Goal: Task Accomplishment & Management: Use online tool/utility

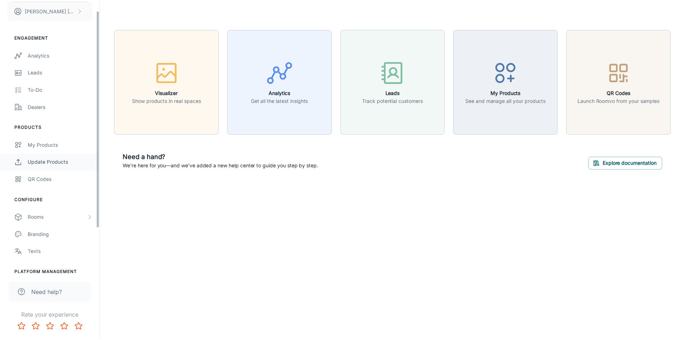
scroll to position [68, 0]
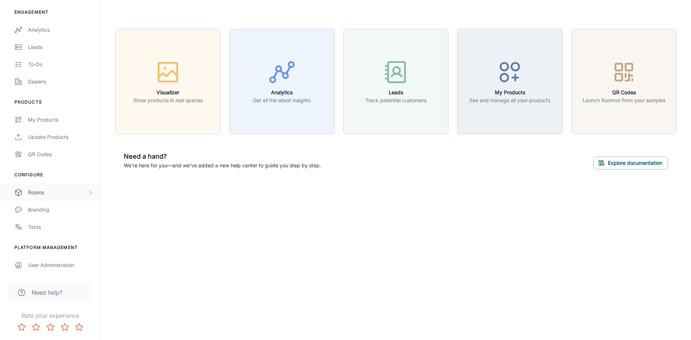
click at [56, 193] on div "Rooms" at bounding box center [57, 193] width 59 height 8
click at [62, 224] on div "Designer Rooms" at bounding box center [60, 227] width 65 height 8
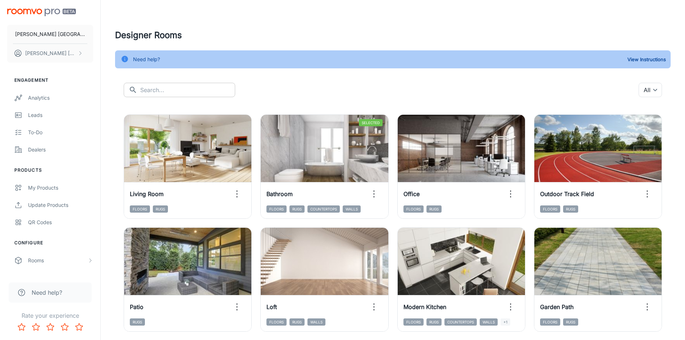
click at [189, 90] on input "text" at bounding box center [187, 90] width 95 height 14
type input "h"
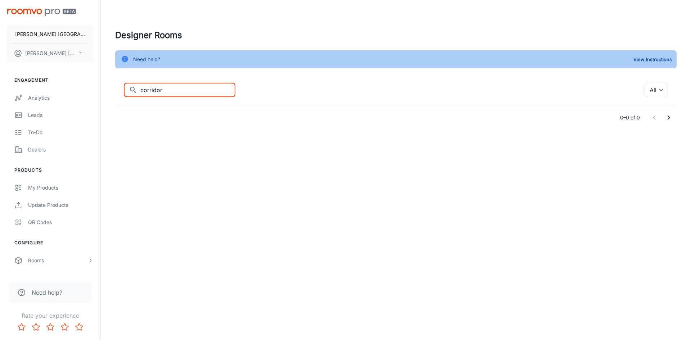
drag, startPoint x: 151, startPoint y: 86, endPoint x: 106, endPoint y: 87, distance: 45.0
click at [106, 87] on div "Designer Rooms Need help? View Instructions ​ corridor ​ All ​ 0–0 of 0" at bounding box center [396, 79] width 590 height 158
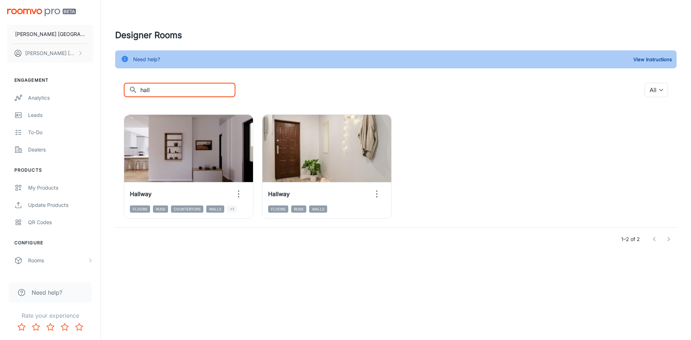
click at [166, 87] on input "hall" at bounding box center [187, 90] width 95 height 14
click at [177, 88] on input "hall" at bounding box center [187, 90] width 95 height 14
type input "hallway"
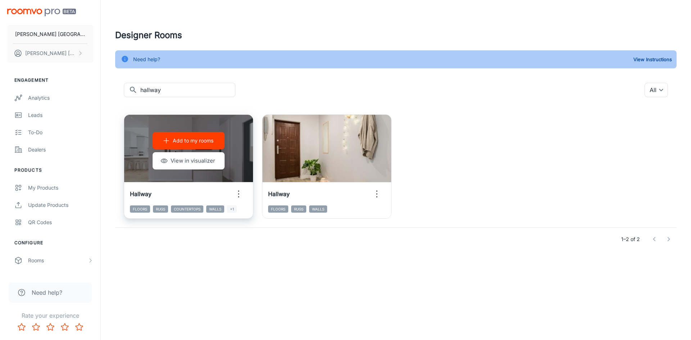
drag, startPoint x: 219, startPoint y: 196, endPoint x: 207, endPoint y: 195, distance: 13.0
click at [219, 195] on div "Hallway" at bounding box center [188, 193] width 129 height 23
click at [135, 171] on div "Add to my rooms View in visualizer" at bounding box center [188, 151] width 129 height 72
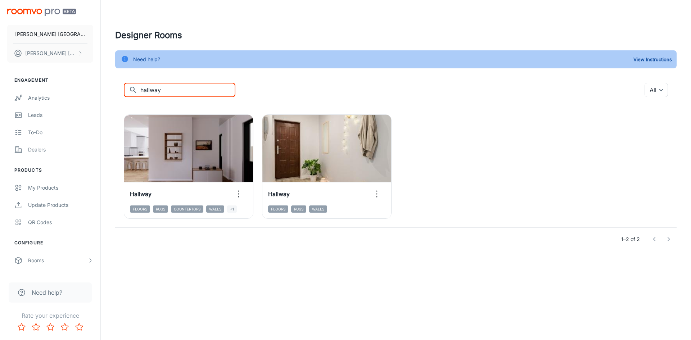
drag, startPoint x: 146, startPoint y: 88, endPoint x: 103, endPoint y: 88, distance: 42.8
click at [103, 88] on div "Designer Rooms Need help? View Instructions ​ hallway ​ All ​ Add to my rooms V…" at bounding box center [396, 140] width 590 height 280
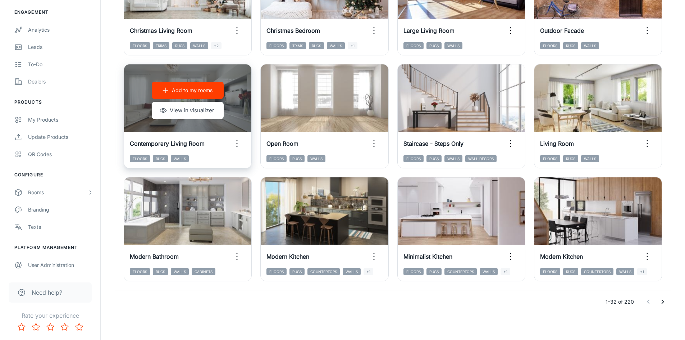
scroll to position [730, 0]
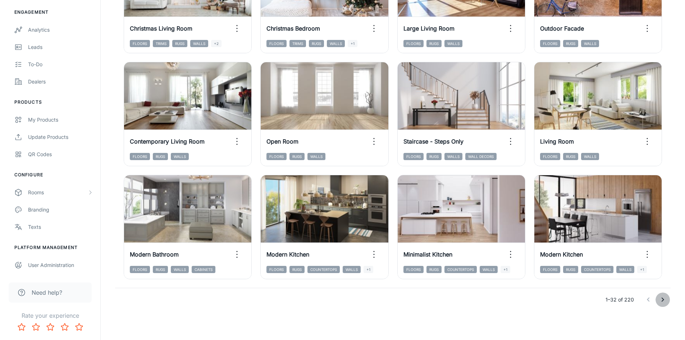
click at [664, 300] on icon "Go to next page" at bounding box center [663, 300] width 3 height 4
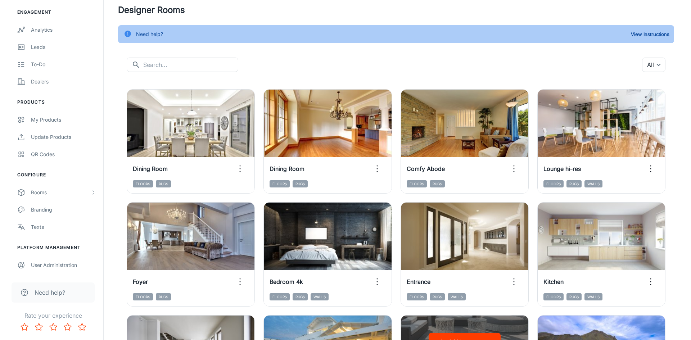
scroll to position [0, 0]
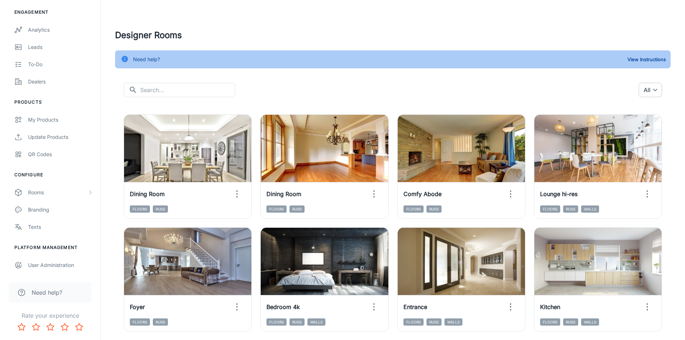
click at [653, 89] on body "[PERSON_NAME] [GEOGRAPHIC_DATA] [PERSON_NAME] Engagement Analytics Leads To-do …" at bounding box center [342, 170] width 685 height 340
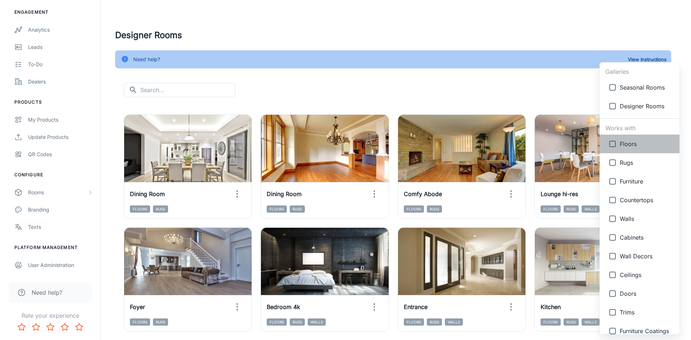
click at [640, 146] on span "Floors" at bounding box center [647, 144] width 54 height 9
type input "{"type":"productType","id":"1"}"
checkbox input "true"
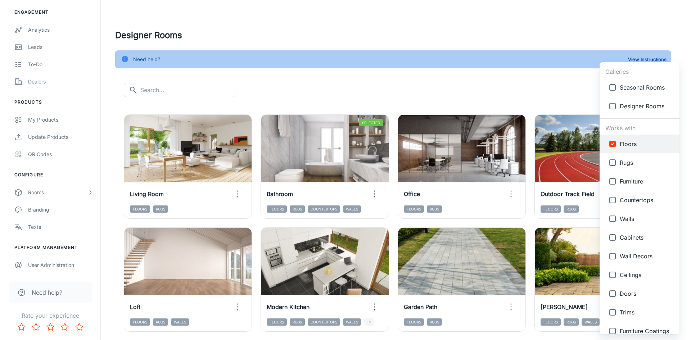
click at [557, 82] on div at bounding box center [345, 170] width 691 height 340
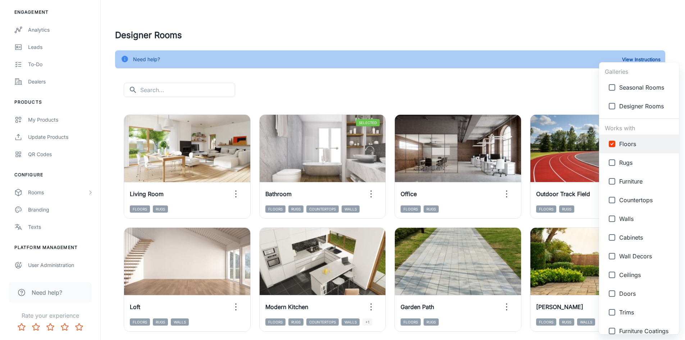
click at [643, 89] on body "[PERSON_NAME] [GEOGRAPHIC_DATA] [PERSON_NAME] Engagement Analytics Leads To-do …" at bounding box center [342, 170] width 685 height 340
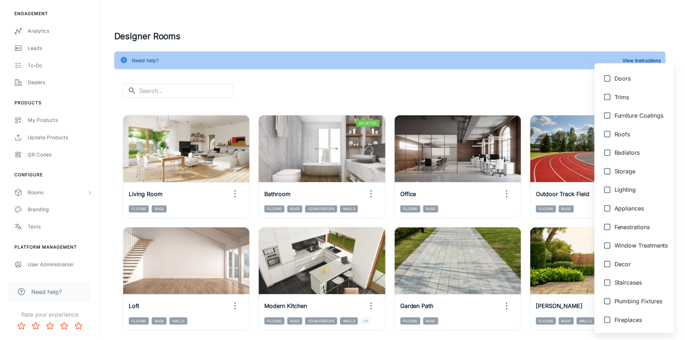
scroll to position [252, 0]
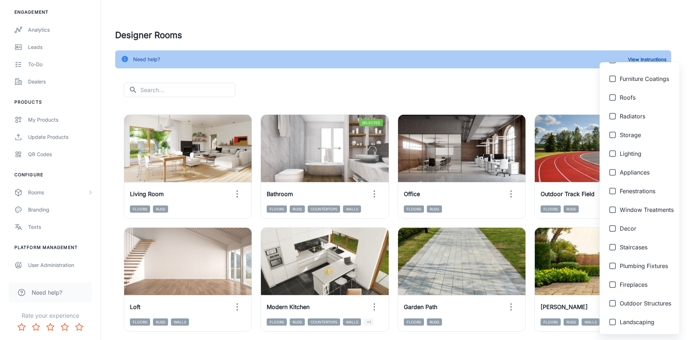
drag, startPoint x: 484, startPoint y: 85, endPoint x: 455, endPoint y: 83, distance: 28.8
click at [482, 85] on div at bounding box center [345, 170] width 691 height 340
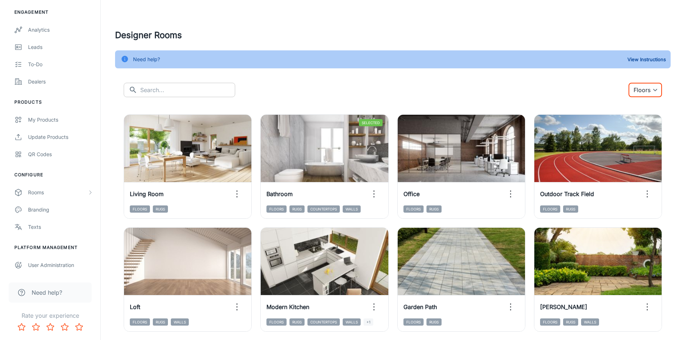
click at [182, 92] on input "text" at bounding box center [187, 90] width 95 height 14
type input "corridor"
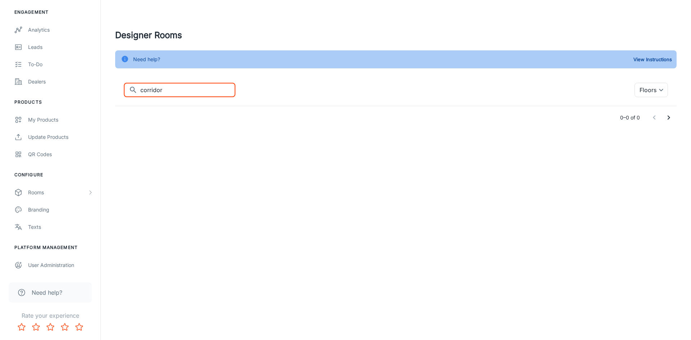
drag, startPoint x: 144, startPoint y: 90, endPoint x: 126, endPoint y: 91, distance: 18.4
click at [126, 91] on div "​ corridor ​" at bounding box center [180, 90] width 112 height 14
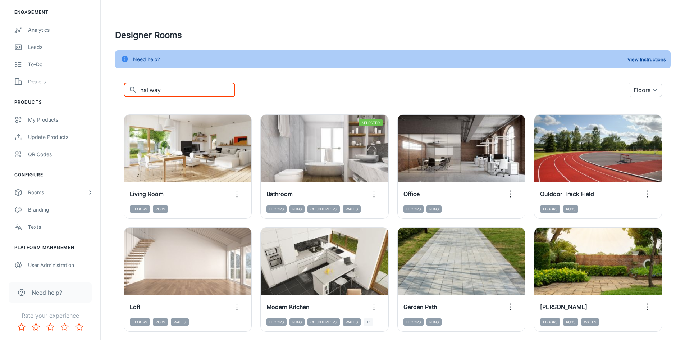
type input "hallway"
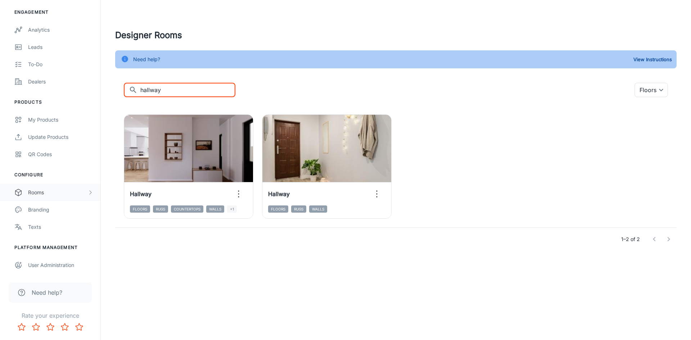
drag, startPoint x: 47, startPoint y: 191, endPoint x: 57, endPoint y: 191, distance: 9.7
click at [47, 191] on div "Rooms" at bounding box center [57, 193] width 59 height 8
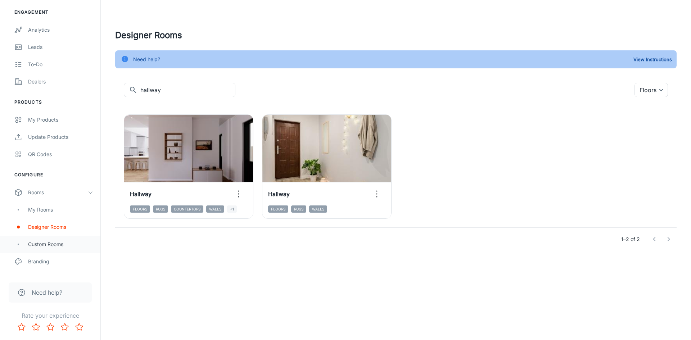
click at [49, 245] on div "Custom Rooms" at bounding box center [60, 244] width 65 height 8
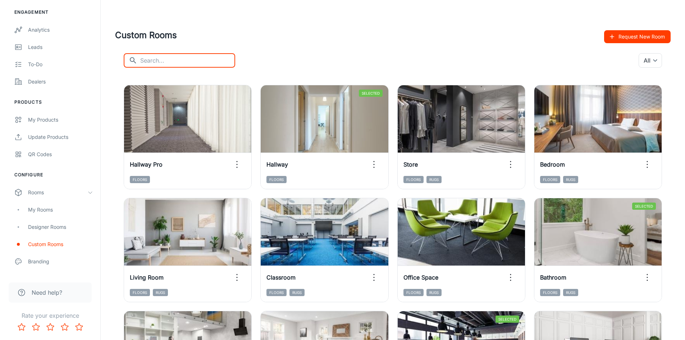
click at [152, 60] on input "text" at bounding box center [187, 60] width 95 height 14
type input "hallway"
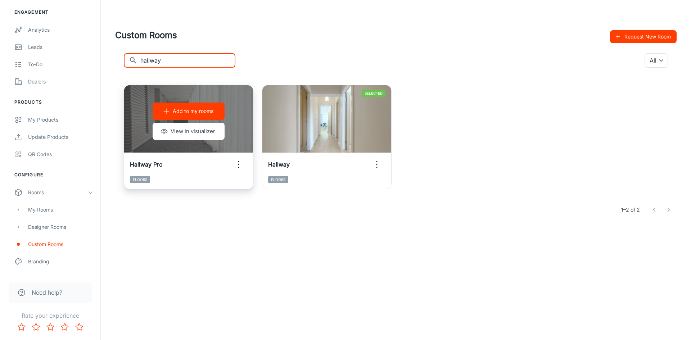
click at [233, 111] on div "Add to my rooms View in visualizer" at bounding box center [188, 121] width 129 height 72
click at [241, 167] on icon "button" at bounding box center [239, 165] width 12 height 12
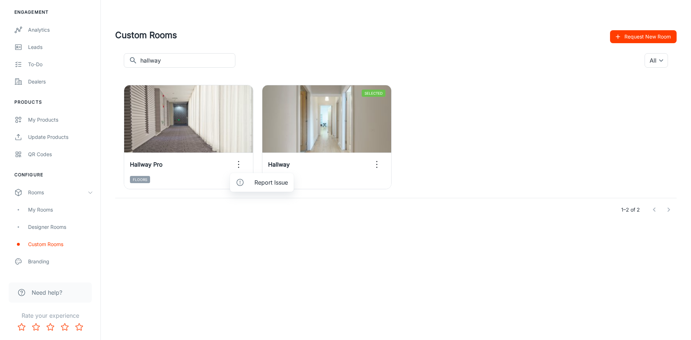
click at [189, 154] on div at bounding box center [345, 170] width 691 height 340
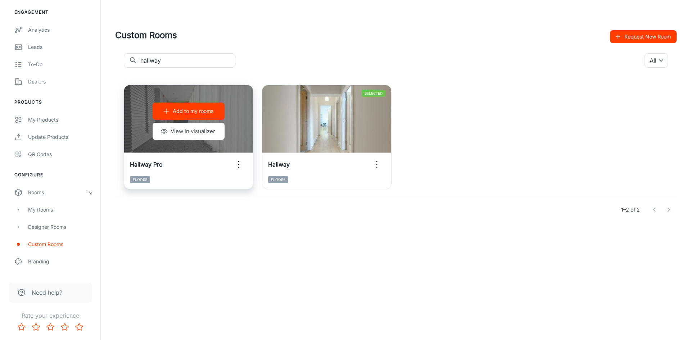
drag, startPoint x: 182, startPoint y: 137, endPoint x: 154, endPoint y: 144, distance: 28.9
click at [154, 144] on div "Add to my rooms View in visualizer" at bounding box center [188, 121] width 129 height 72
click at [197, 133] on button "View in visualizer" at bounding box center [189, 131] width 72 height 17
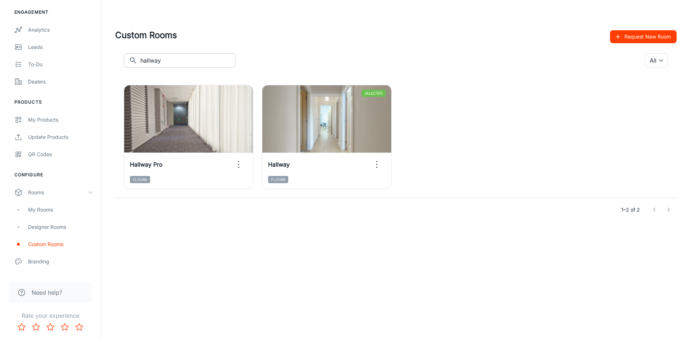
click at [175, 56] on input "hallway" at bounding box center [187, 60] width 95 height 14
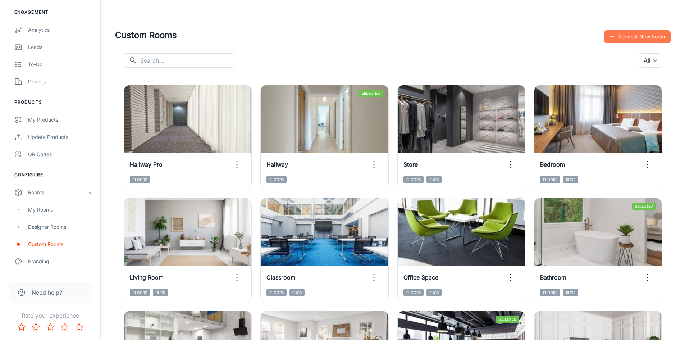
click at [628, 33] on button "Request New Room" at bounding box center [637, 36] width 67 height 13
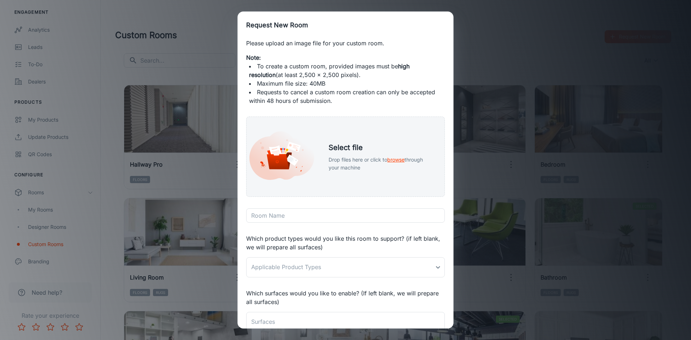
click at [478, 36] on div "Request New Room Please upload an image file for your custom room. Note: To cre…" at bounding box center [345, 170] width 691 height 340
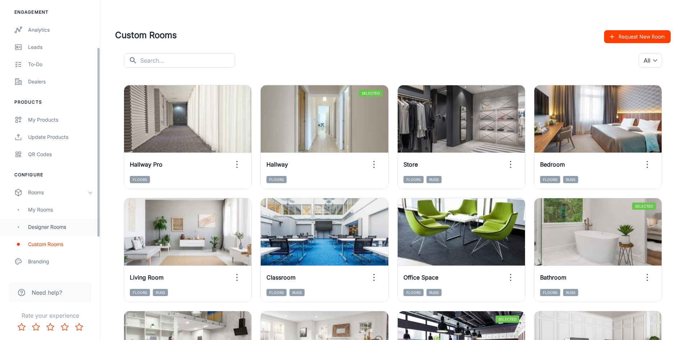
click at [50, 223] on div "Designer Rooms" at bounding box center [60, 227] width 65 height 8
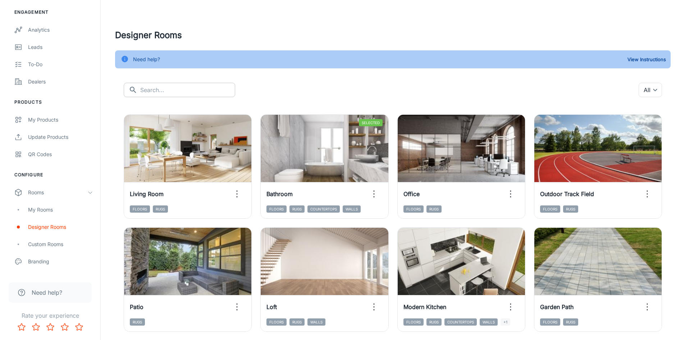
click at [199, 93] on input "text" at bounding box center [187, 90] width 95 height 14
type input "hall"
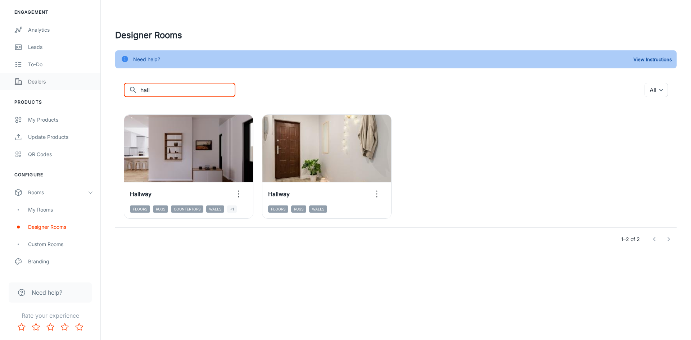
drag, startPoint x: 192, startPoint y: 87, endPoint x: 81, endPoint y: 90, distance: 111.9
click at [84, 90] on div "[PERSON_NAME] [GEOGRAPHIC_DATA] [PERSON_NAME] Engagement Analytics Leads To-do …" at bounding box center [345, 140] width 691 height 280
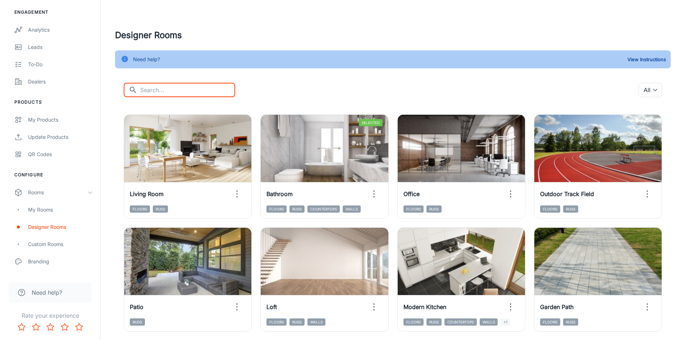
click at [166, 85] on input "text" at bounding box center [187, 90] width 95 height 14
click at [164, 85] on input "appar" at bounding box center [187, 90] width 95 height 14
click at [161, 90] on input "appar" at bounding box center [187, 90] width 95 height 14
click at [149, 87] on input "appar" at bounding box center [187, 90] width 95 height 14
click at [183, 90] on input "appar" at bounding box center [187, 90] width 95 height 14
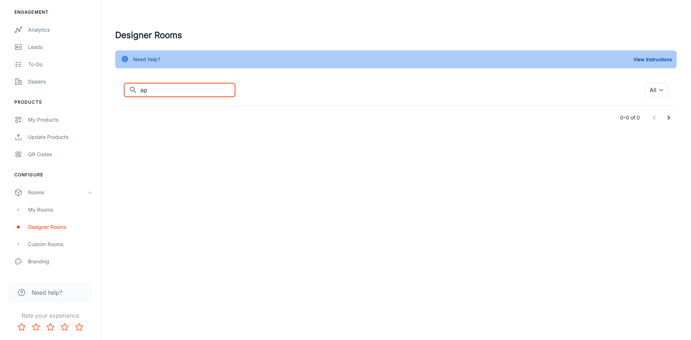
type input "a"
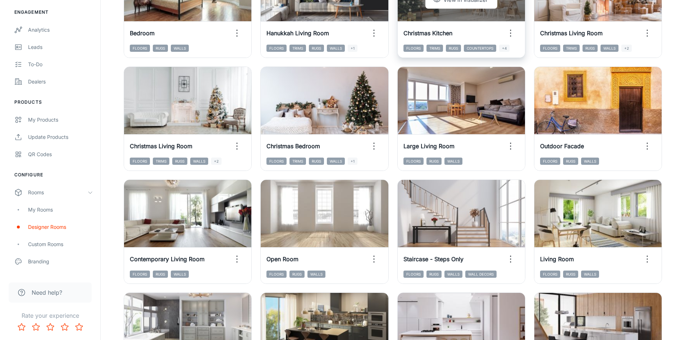
scroll to position [720, 0]
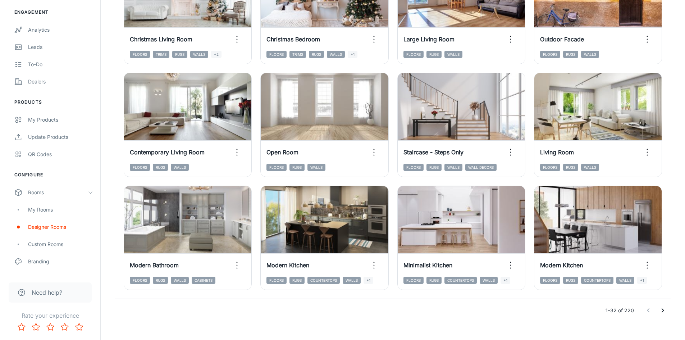
click at [665, 310] on icon "Go to next page" at bounding box center [663, 310] width 9 height 9
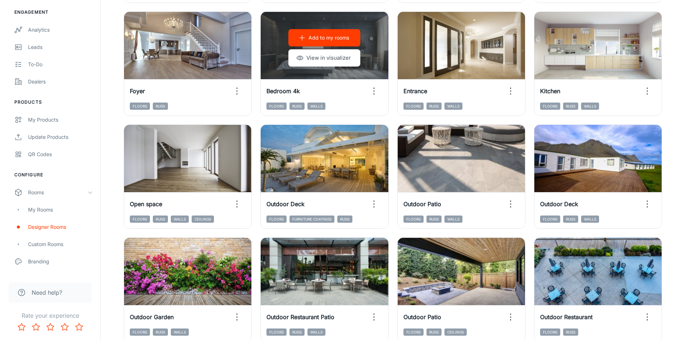
scroll to position [0, 0]
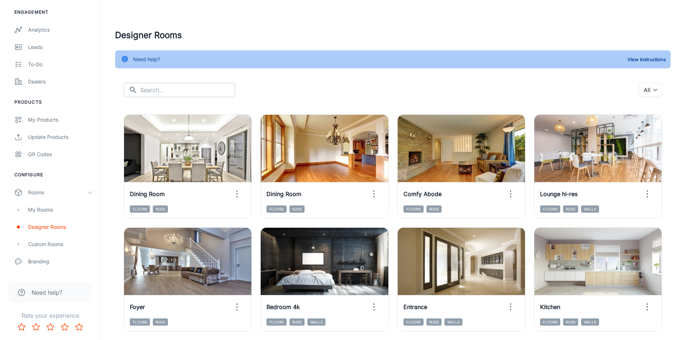
click at [184, 94] on input "text" at bounding box center [187, 90] width 95 height 14
type input "condo"
click at [151, 90] on input "condo" at bounding box center [187, 90] width 95 height 14
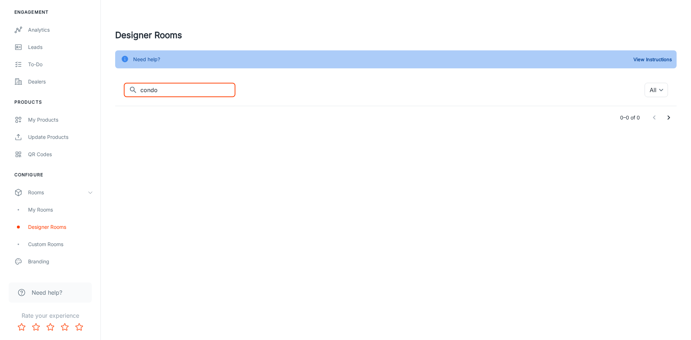
click at [159, 89] on input "condo" at bounding box center [187, 90] width 95 height 14
drag, startPoint x: 162, startPoint y: 89, endPoint x: 128, endPoint y: 88, distance: 33.5
click at [128, 88] on div "​ condo ​" at bounding box center [180, 90] width 112 height 14
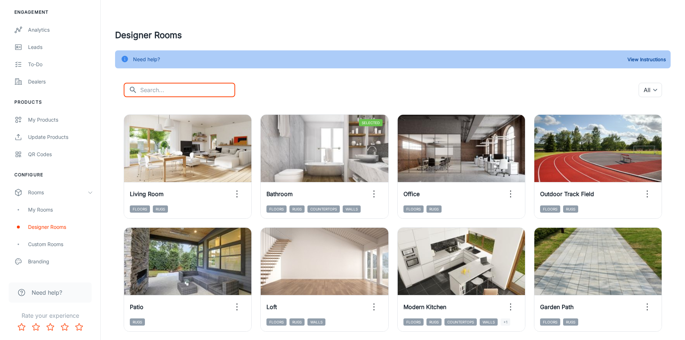
click at [163, 90] on input "text" at bounding box center [187, 90] width 95 height 14
click at [204, 89] on input "office" at bounding box center [187, 90] width 95 height 14
type input "office"
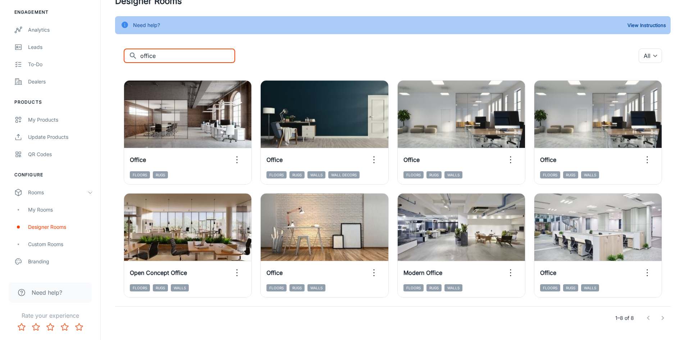
scroll to position [53, 0]
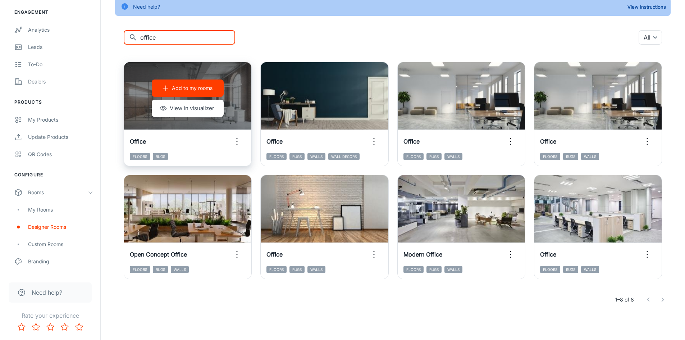
click at [192, 88] on p "Add to my rooms" at bounding box center [192, 88] width 41 height 8
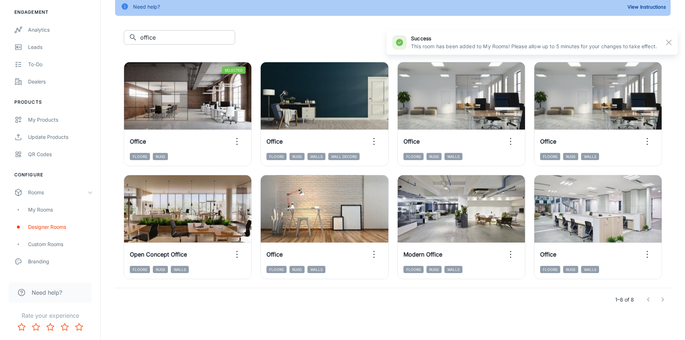
click at [178, 36] on input "office" at bounding box center [187, 37] width 95 height 14
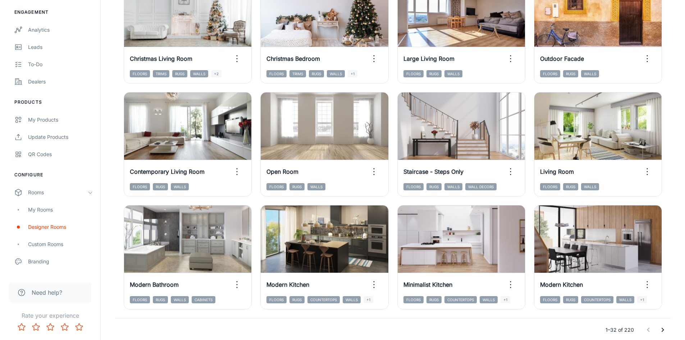
scroll to position [730, 0]
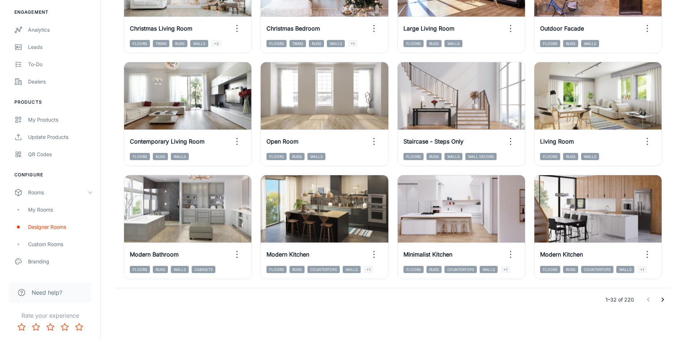
click at [661, 299] on icon "Go to next page" at bounding box center [663, 299] width 9 height 9
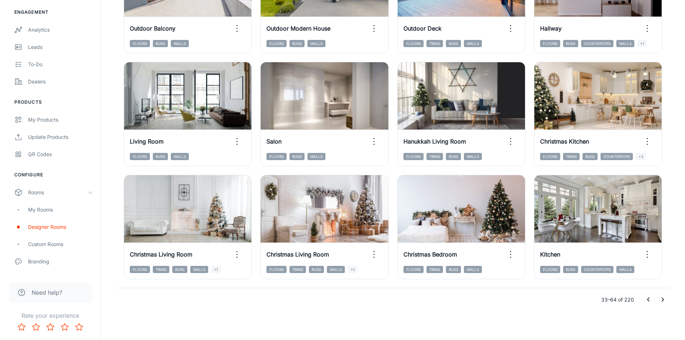
click at [661, 300] on icon "Go to next page" at bounding box center [663, 299] width 9 height 9
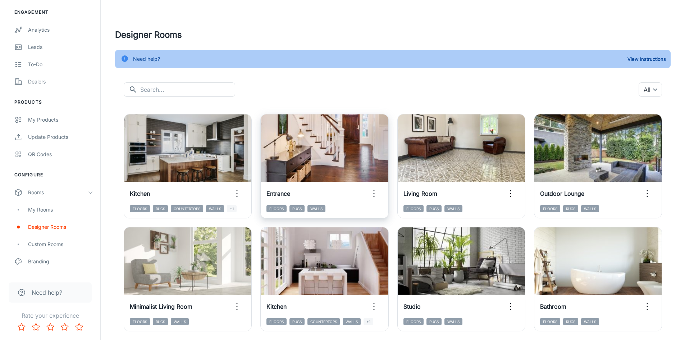
scroll to position [0, 0]
click at [165, 86] on input "text" at bounding box center [187, 90] width 95 height 14
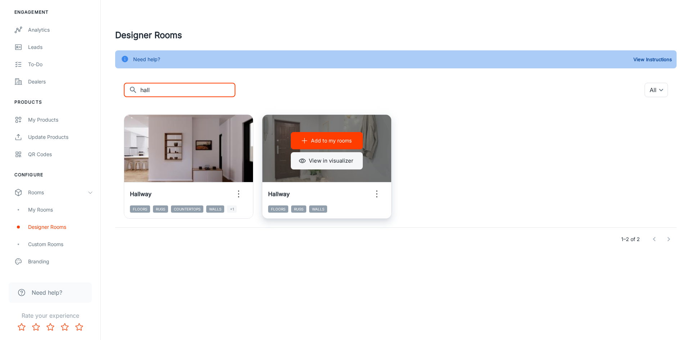
type input "hall"
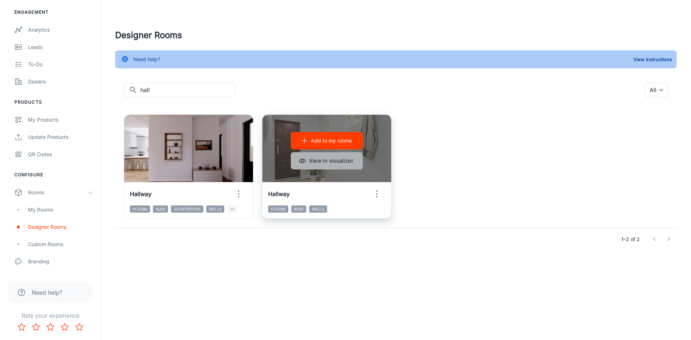
click at [340, 164] on button "View in visualizer" at bounding box center [327, 160] width 72 height 17
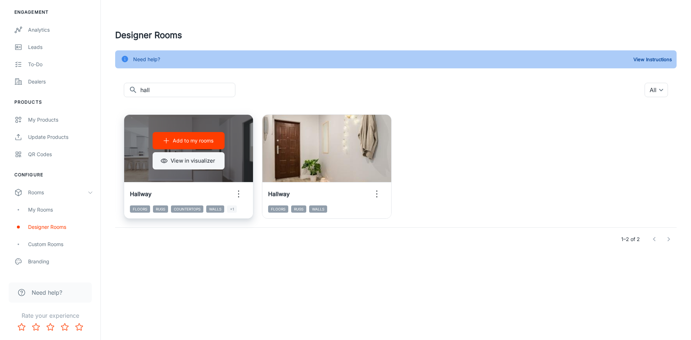
click at [203, 160] on button "View in visualizer" at bounding box center [189, 160] width 72 height 17
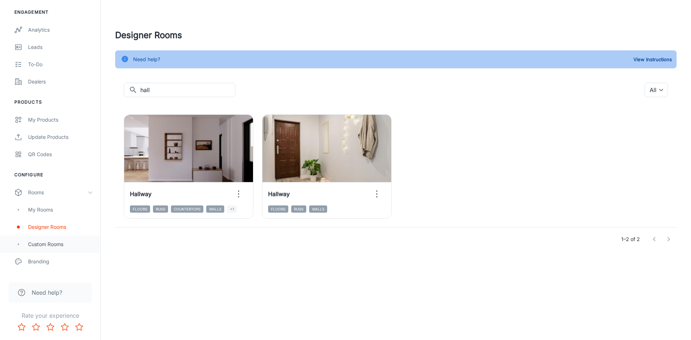
click at [40, 242] on div "Custom Rooms" at bounding box center [60, 244] width 65 height 8
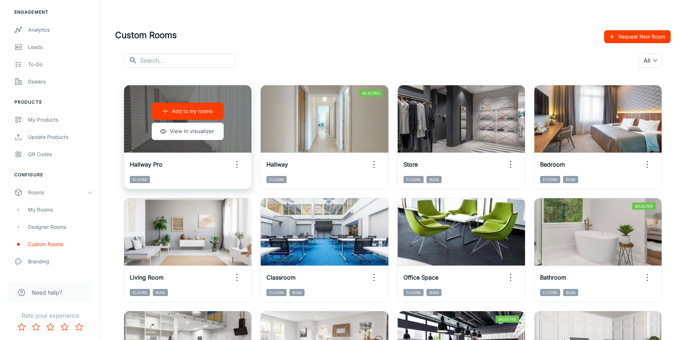
click at [215, 110] on button "Add to my rooms" at bounding box center [188, 111] width 72 height 17
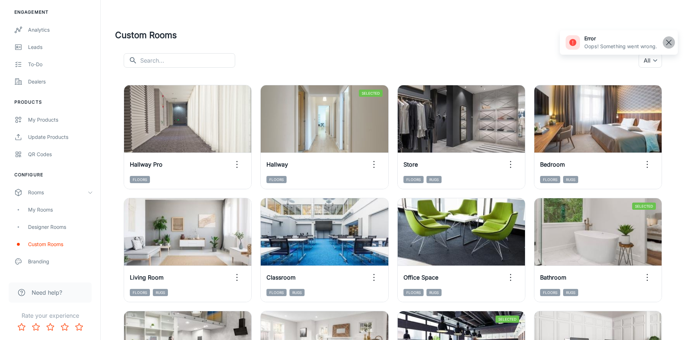
click at [671, 40] on icon "button" at bounding box center [669, 42] width 9 height 9
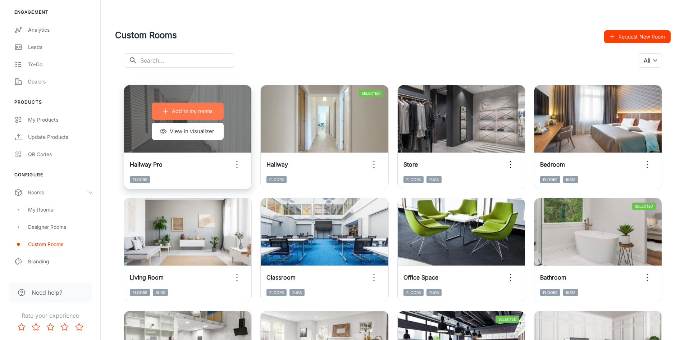
click at [183, 109] on p "Add to my rooms" at bounding box center [192, 111] width 41 height 8
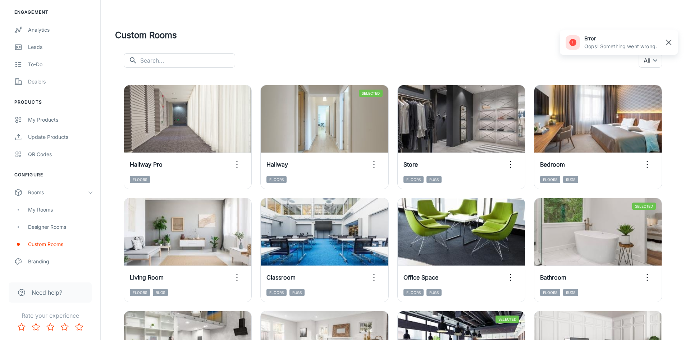
click at [667, 43] on rect "button" at bounding box center [669, 42] width 9 height 9
click at [505, 53] on div "​ ​ All ​" at bounding box center [393, 60] width 539 height 14
